Goal: Task Accomplishment & Management: Complete application form

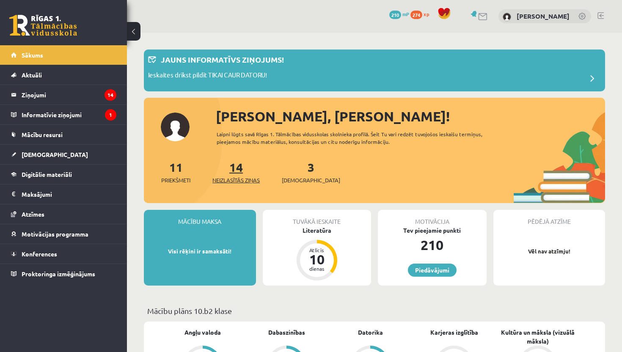
click at [241, 173] on link "14 Neizlasītās ziņas" at bounding box center [235, 172] width 47 height 25
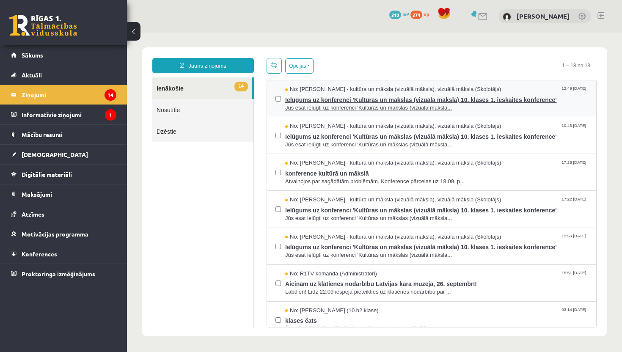
click at [314, 103] on span "Ielūgums uz konferenci 'Kultūras un mākslas (vizuālā māksla) 10. klases 1. iesk…" at bounding box center [436, 99] width 303 height 11
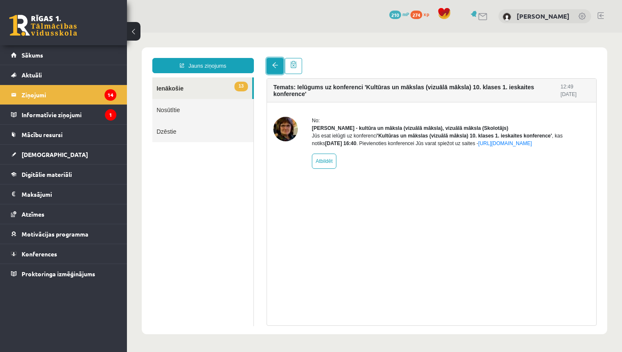
click at [275, 69] on link at bounding box center [275, 66] width 17 height 16
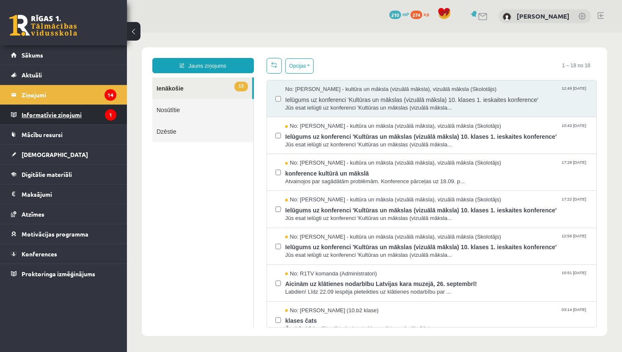
click at [61, 118] on legend "Informatīvie ziņojumi 1" at bounding box center [69, 114] width 95 height 19
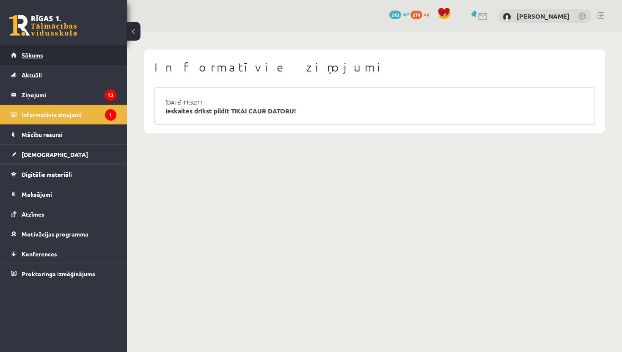
click at [63, 57] on link "Sākums" at bounding box center [63, 54] width 105 height 19
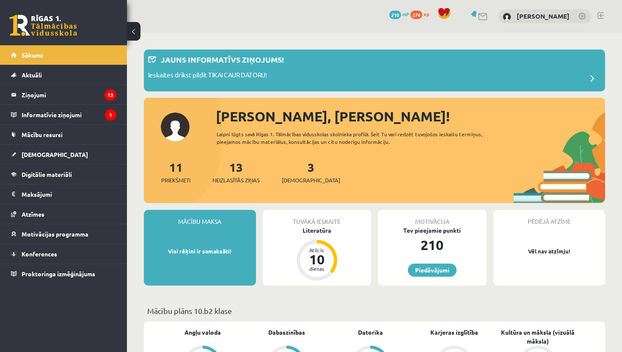
click at [293, 169] on div "3 Ieskaites" at bounding box center [311, 171] width 58 height 26
click at [295, 168] on link "3 Ieskaites" at bounding box center [311, 172] width 58 height 25
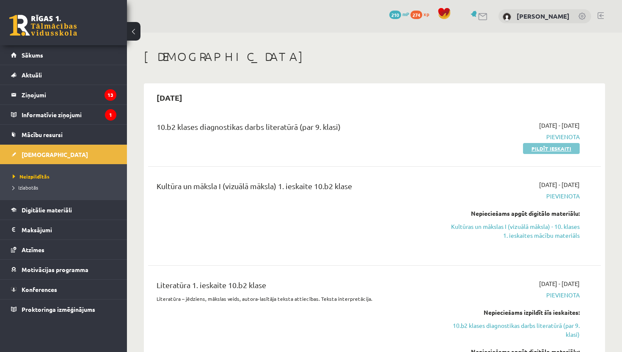
click at [554, 151] on link "Pildīt ieskaiti" at bounding box center [551, 148] width 57 height 11
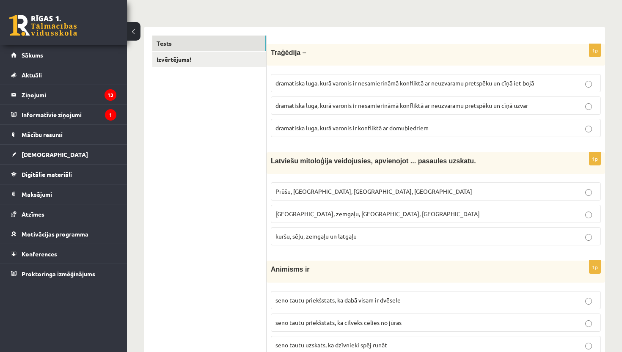
scroll to position [118, 0]
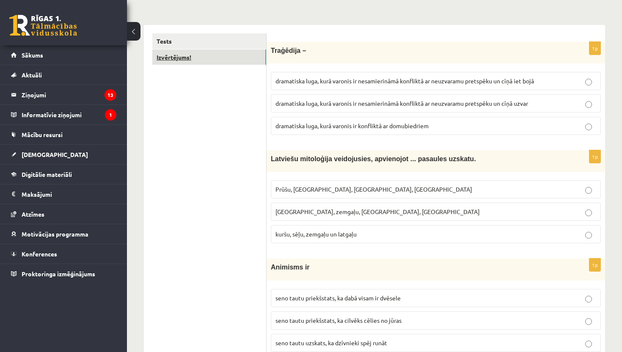
click at [185, 55] on link "Izvērtējums!" at bounding box center [209, 58] width 114 height 16
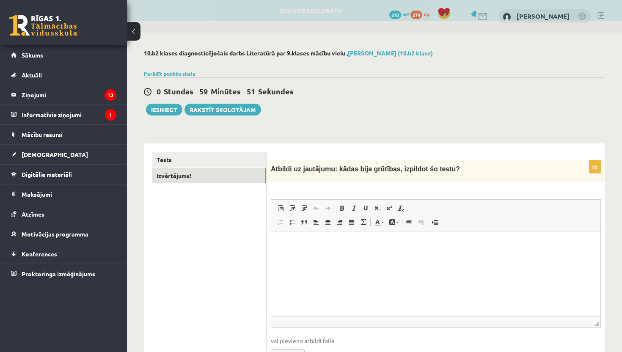
scroll to position [0, 0]
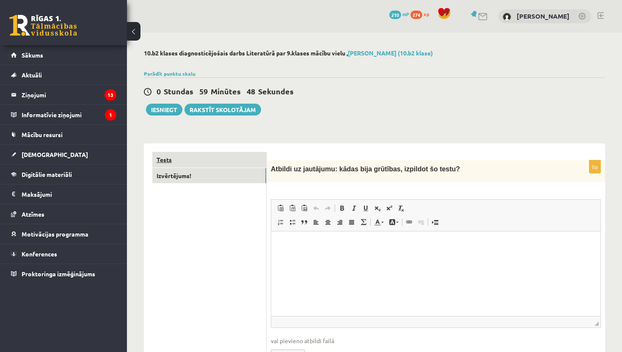
click at [174, 158] on link "Tests" at bounding box center [209, 160] width 114 height 16
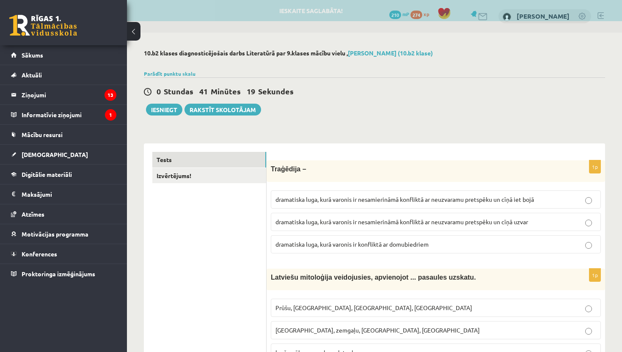
click at [452, 199] on span "dramatiska luga, kurā varonis ir nesamierināmā konfliktā ar neuzvaramu pretspēk…" at bounding box center [405, 200] width 259 height 8
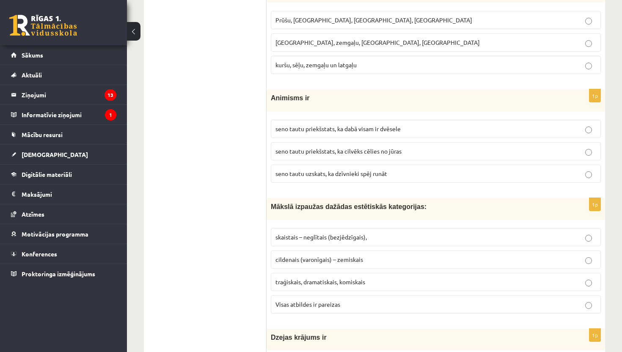
scroll to position [271, 0]
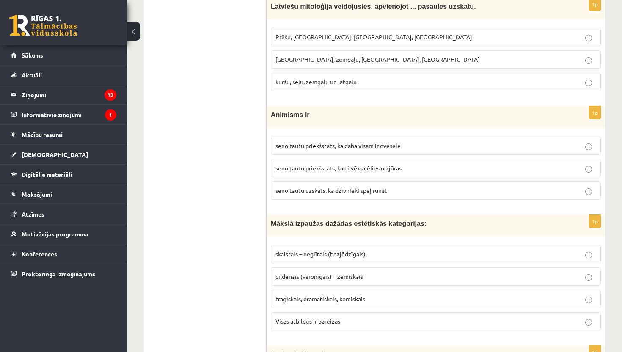
click at [399, 79] on p "kuršu, sēļu, zemgaļu un latgaļu" at bounding box center [436, 81] width 321 height 9
click at [394, 147] on span "seno tautu priekšstats, ka dabā visam ir dvēsele" at bounding box center [338, 146] width 125 height 8
click at [472, 323] on p "Visas atbildes ir pareizas" at bounding box center [436, 321] width 321 height 9
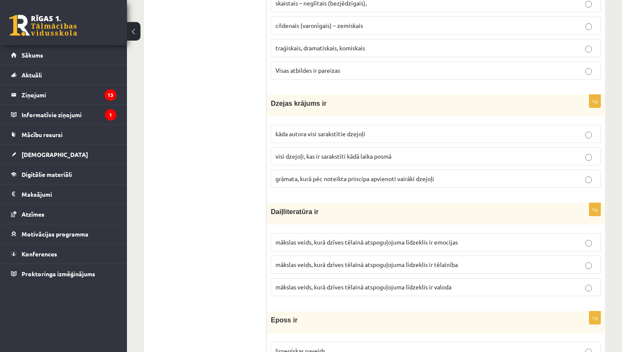
scroll to position [525, 0]
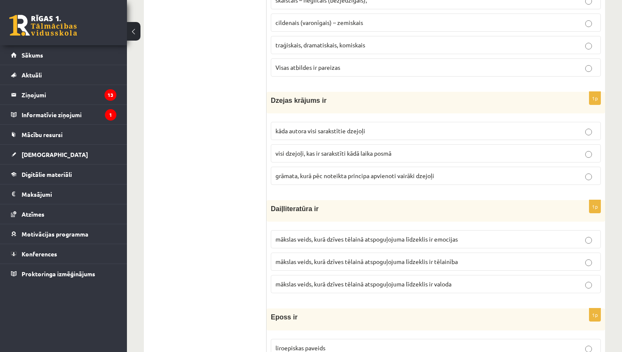
click at [536, 172] on p "grāmata, kurā pēc noteikta principa apvienoti vairāki dzejoļi" at bounding box center [436, 175] width 321 height 9
click at [444, 290] on label "mākslas veids, kurā dzīves tēlainā atspoguļojuma līdzeklis ir valoda" at bounding box center [436, 284] width 330 height 18
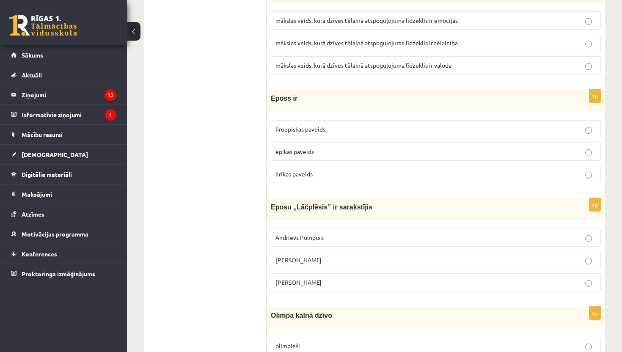
scroll to position [762, 0]
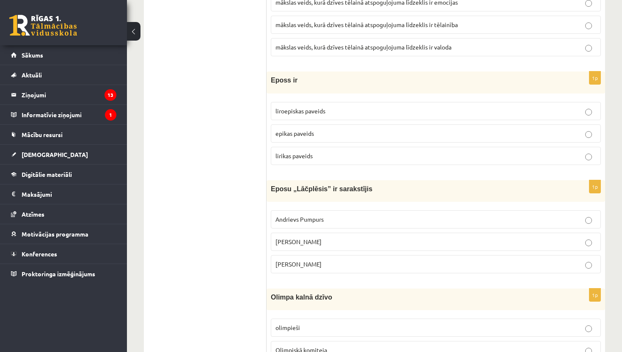
click at [562, 130] on p "epikas paveids" at bounding box center [436, 133] width 321 height 9
click at [496, 239] on p "Andrejs Pumpurs" at bounding box center [436, 241] width 321 height 9
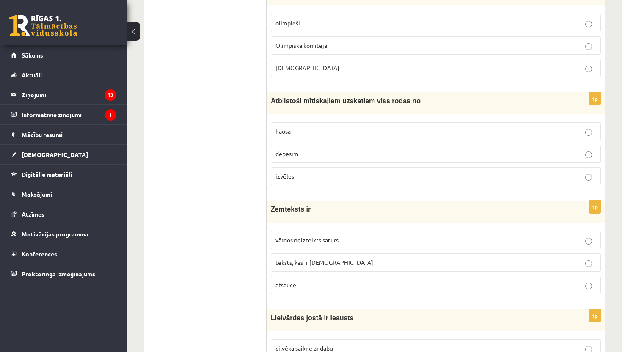
scroll to position [1050, 0]
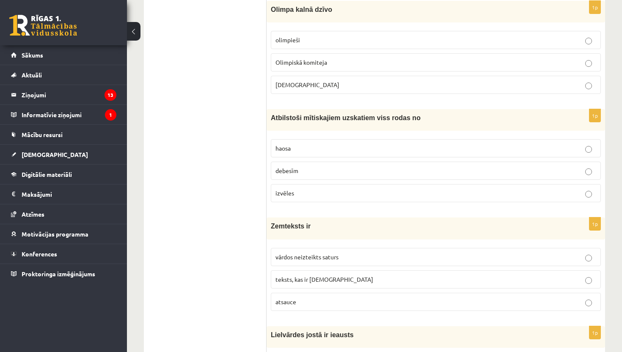
click at [557, 87] on p "Dievi" at bounding box center [436, 84] width 321 height 9
click at [477, 145] on p "haosa" at bounding box center [436, 148] width 321 height 9
click at [389, 252] on label "vārdos neizteikts saturs" at bounding box center [436, 257] width 330 height 18
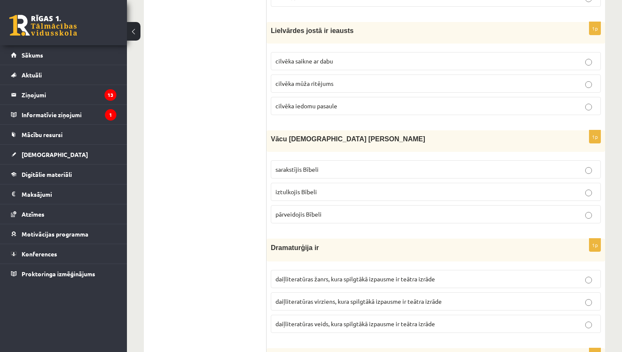
scroll to position [1354, 0]
click at [474, 81] on p "cilvēka mūža ritējums" at bounding box center [436, 83] width 321 height 9
click at [404, 185] on label "iztulkojis Bībeli" at bounding box center [436, 191] width 330 height 18
click at [435, 325] on span "daiļliteratūras veids, kura spilgtākā izpausme ir teātra izrāde" at bounding box center [356, 324] width 160 height 8
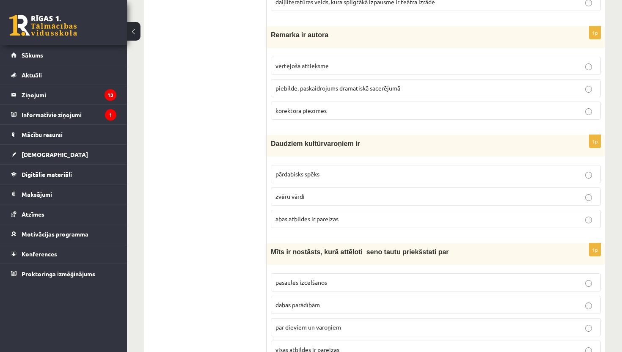
scroll to position [1693, 0]
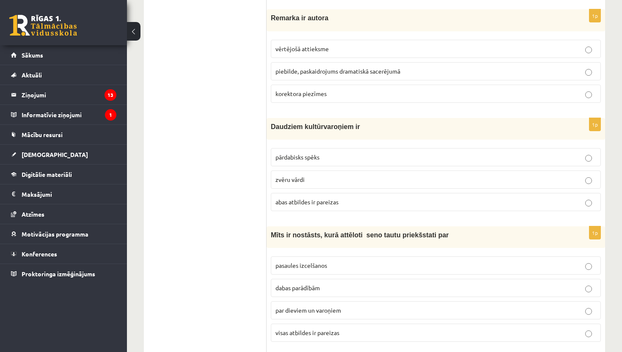
click at [490, 69] on p "piebilde, paskaidrojums dramatiskā sacerējumā" at bounding box center [436, 71] width 321 height 9
click at [396, 157] on p "pārdabisks spēks" at bounding box center [436, 157] width 321 height 9
click at [328, 333] on span "visas atbildes ir pareizas" at bounding box center [308, 333] width 64 height 8
click at [619, 277] on div "**********" at bounding box center [374, 152] width 495 height 3625
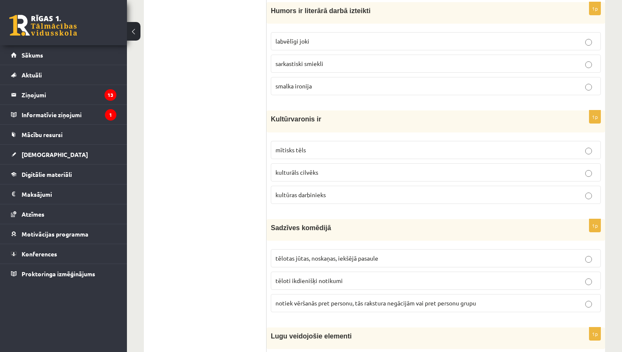
scroll to position [2048, 0]
click at [404, 83] on p "smalka ironija" at bounding box center [436, 85] width 321 height 9
click at [393, 144] on label "mītisks tēls" at bounding box center [436, 150] width 330 height 18
click at [354, 281] on p "tēloti ikdienišķi notikumi" at bounding box center [436, 280] width 321 height 9
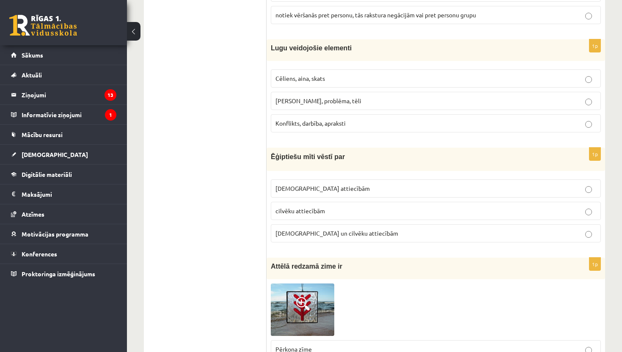
scroll to position [2353, 0]
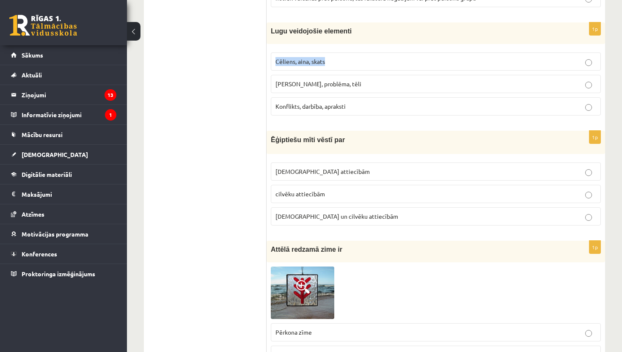
click at [504, 57] on p "Cēliens, aina, skats" at bounding box center [436, 61] width 321 height 9
click at [507, 66] on label "Cēliens, aina, skats" at bounding box center [436, 61] width 330 height 18
click at [448, 213] on p "Dievu un cilvēku attiecībām" at bounding box center [436, 216] width 321 height 9
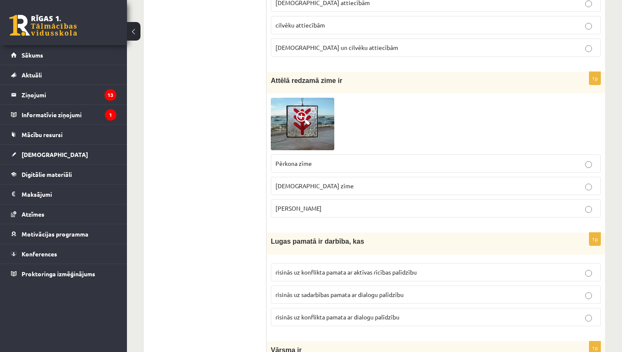
scroll to position [2522, 0]
click at [305, 114] on span at bounding box center [303, 118] width 14 height 14
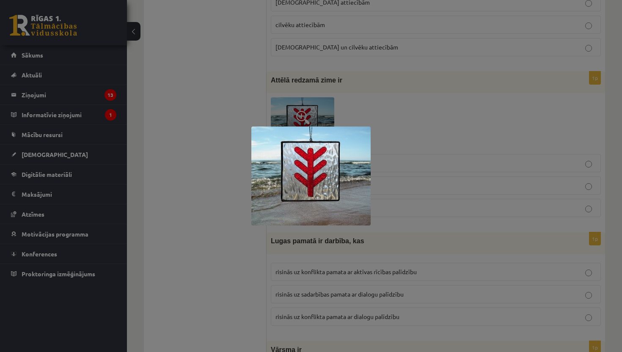
click at [371, 76] on div at bounding box center [311, 176] width 622 height 352
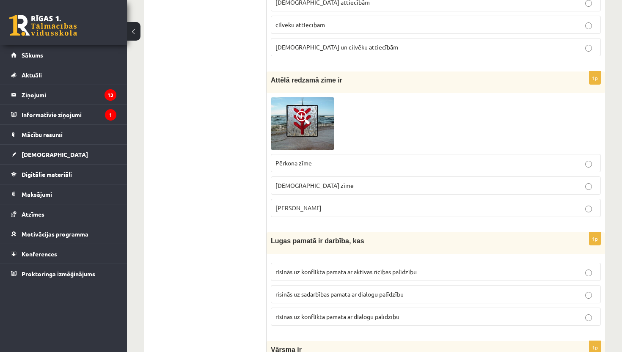
click at [315, 206] on p "Laimas slotiņa" at bounding box center [436, 208] width 321 height 9
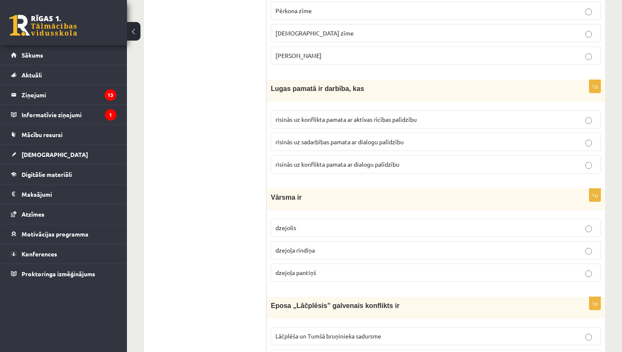
scroll to position [2692, 0]
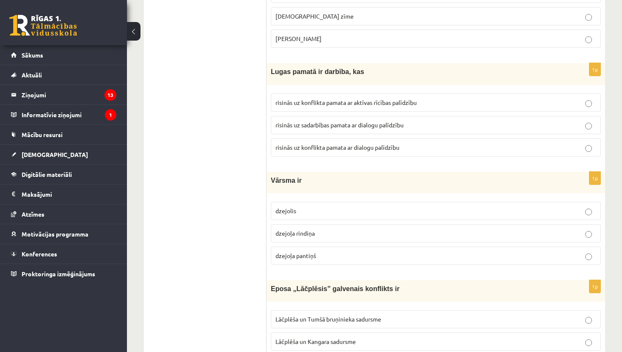
click at [474, 143] on p "risinās uz konflikta pamata ar dialogu palīdzību" at bounding box center [436, 147] width 321 height 9
click at [449, 229] on p "dzejoļa rindiņa" at bounding box center [436, 233] width 321 height 9
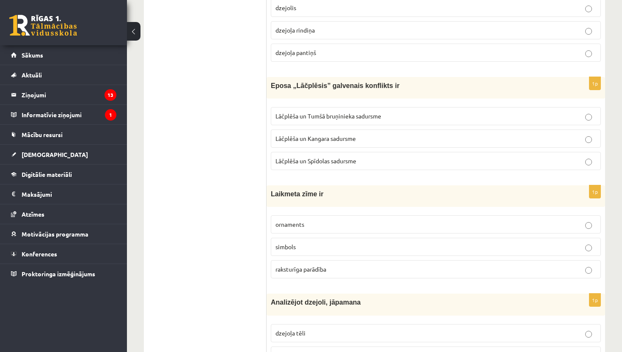
scroll to position [2878, 0]
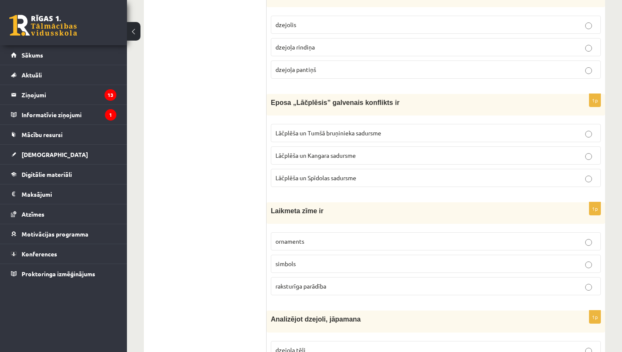
click at [471, 134] on p "Lāčplēša un Tumšā bruņinieka sadursme" at bounding box center [436, 133] width 321 height 9
click at [402, 286] on p "raksturīga parādība" at bounding box center [436, 286] width 321 height 9
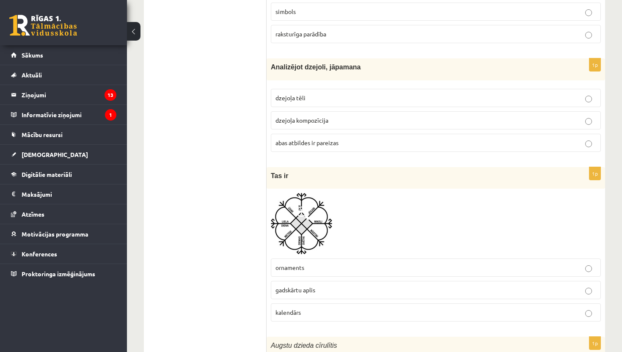
scroll to position [3149, 0]
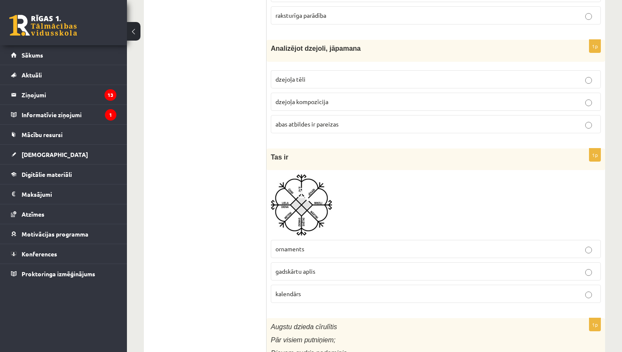
click at [457, 121] on p "abas atbildes ir pareizas" at bounding box center [436, 124] width 321 height 9
click at [303, 199] on span at bounding box center [303, 195] width 14 height 14
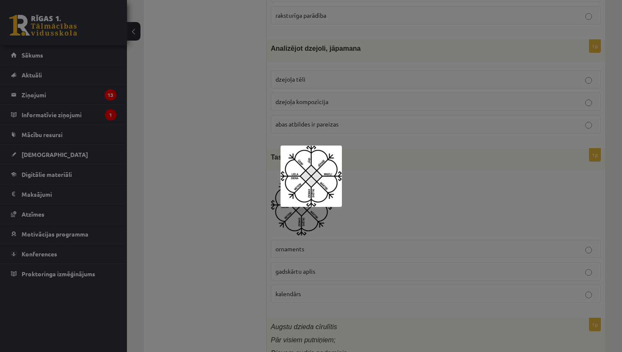
click at [375, 130] on div at bounding box center [311, 176] width 622 height 352
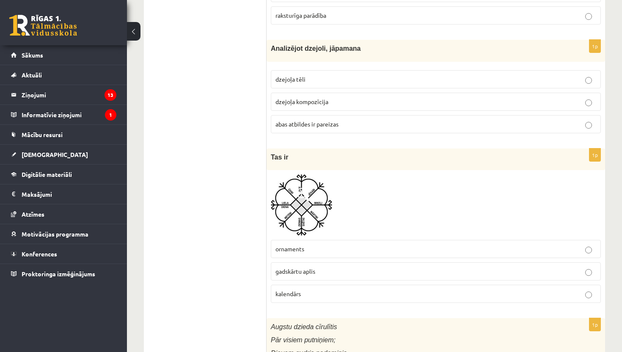
click at [313, 269] on span "gadskārtu aplis" at bounding box center [296, 271] width 40 height 8
click at [300, 209] on img at bounding box center [301, 204] width 61 height 61
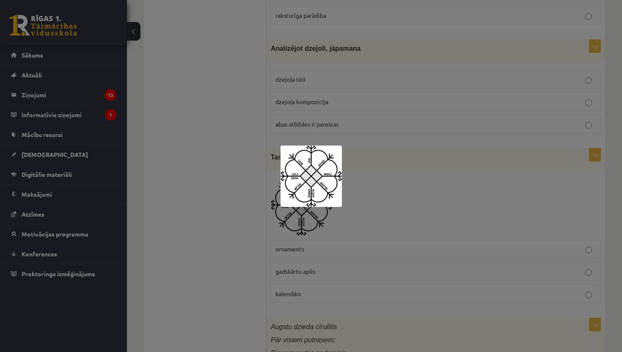
click at [359, 119] on div at bounding box center [311, 176] width 622 height 352
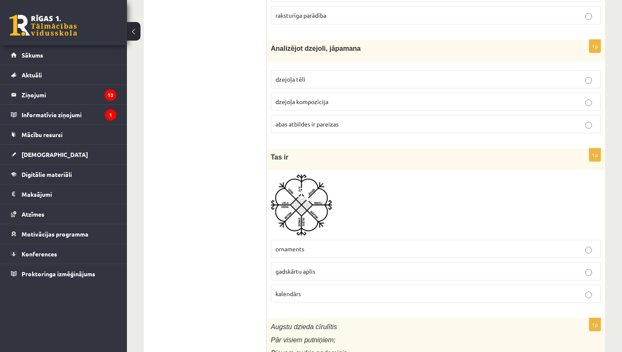
click at [312, 294] on p "kalendārs" at bounding box center [436, 293] width 321 height 9
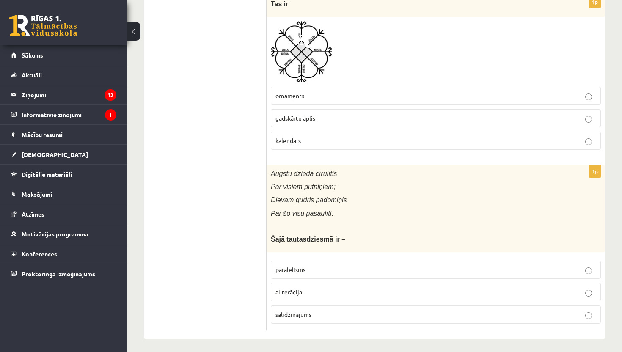
scroll to position [3306, 0]
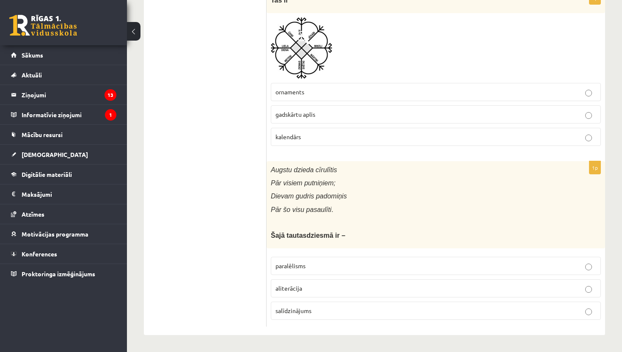
click at [426, 259] on label "paralēlisms" at bounding box center [436, 266] width 330 height 18
click at [499, 106] on label "gadskārtu aplis" at bounding box center [436, 114] width 330 height 18
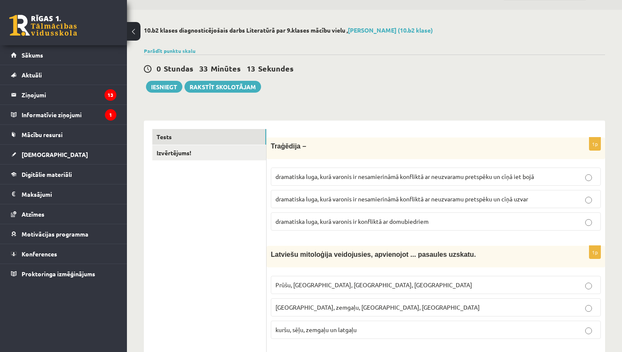
scroll to position [0, 0]
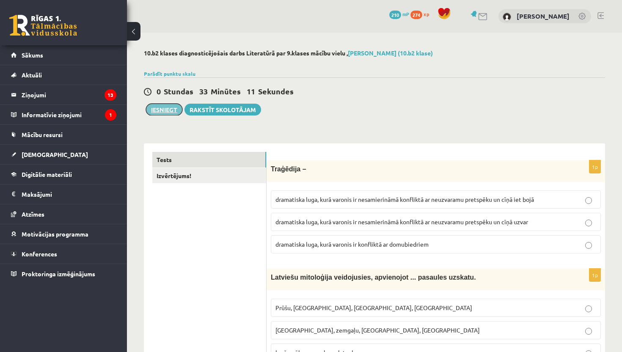
click at [159, 110] on button "Iesniegt" at bounding box center [164, 110] width 36 height 12
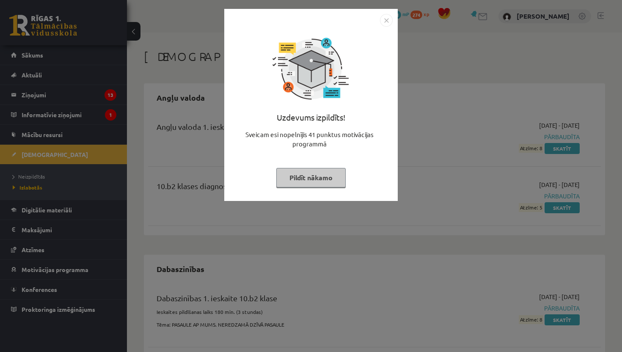
click at [389, 22] on img "Close" at bounding box center [386, 20] width 13 height 13
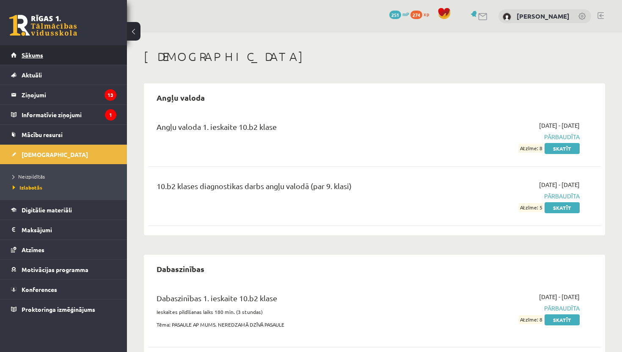
click at [65, 54] on link "Sākums" at bounding box center [63, 54] width 105 height 19
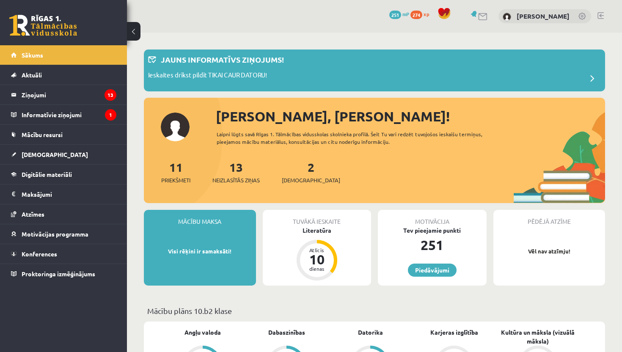
click at [301, 223] on div "Tuvākā ieskaite" at bounding box center [317, 218] width 109 height 16
click at [302, 235] on div "Tuvākā ieskaite [GEOGRAPHIC_DATA] Atlicis 10 dienas" at bounding box center [317, 248] width 109 height 76
click at [320, 231] on div "Literatūra" at bounding box center [317, 230] width 109 height 9
click at [318, 233] on div "Literatūra" at bounding box center [317, 230] width 109 height 9
